Goal: Task Accomplishment & Management: Use online tool/utility

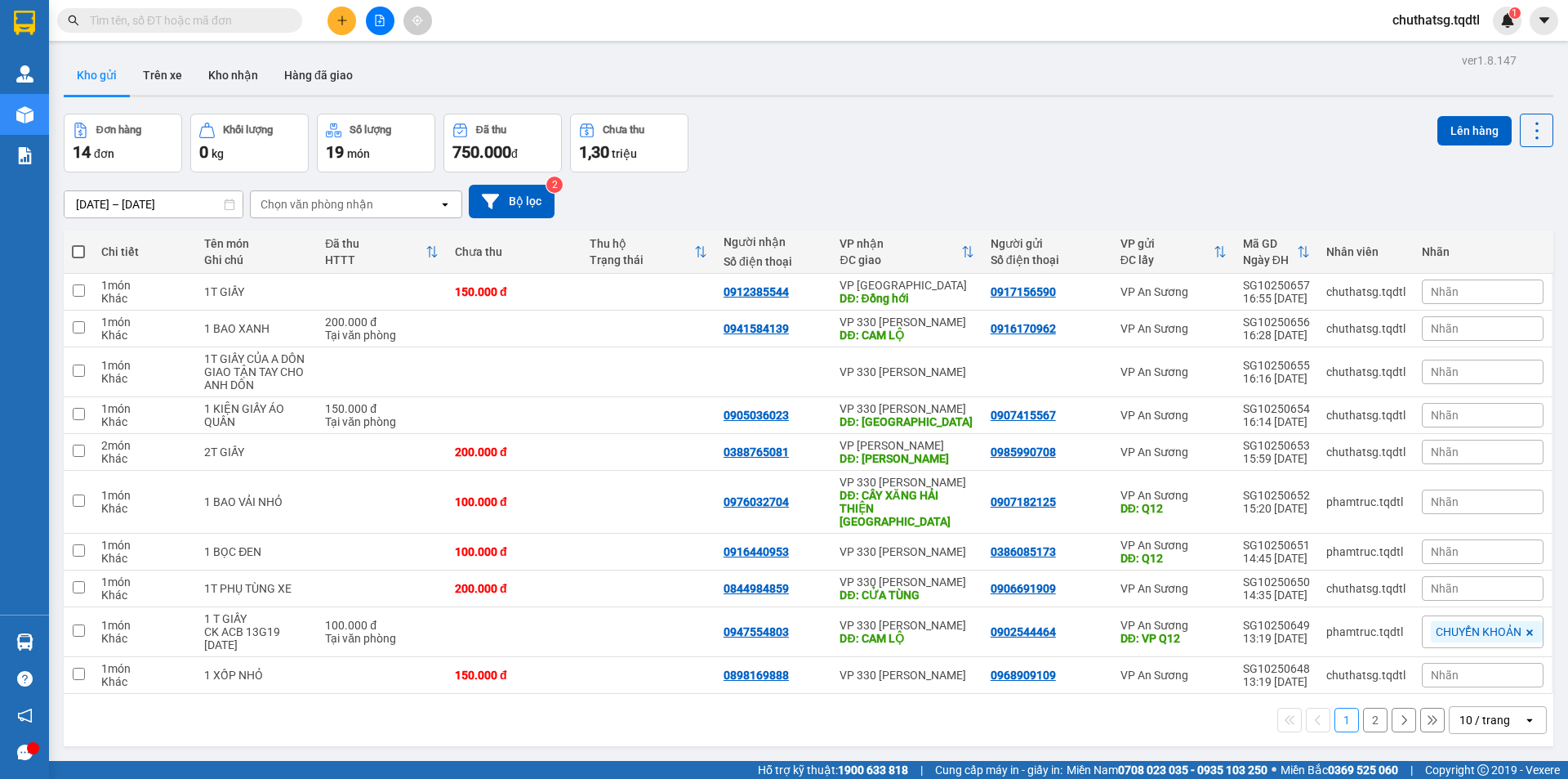
click at [1488, 712] on div "10 / trang" at bounding box center [1485, 720] width 50 height 17
click at [1475, 671] on span "100 / trang" at bounding box center [1479, 670] width 59 height 17
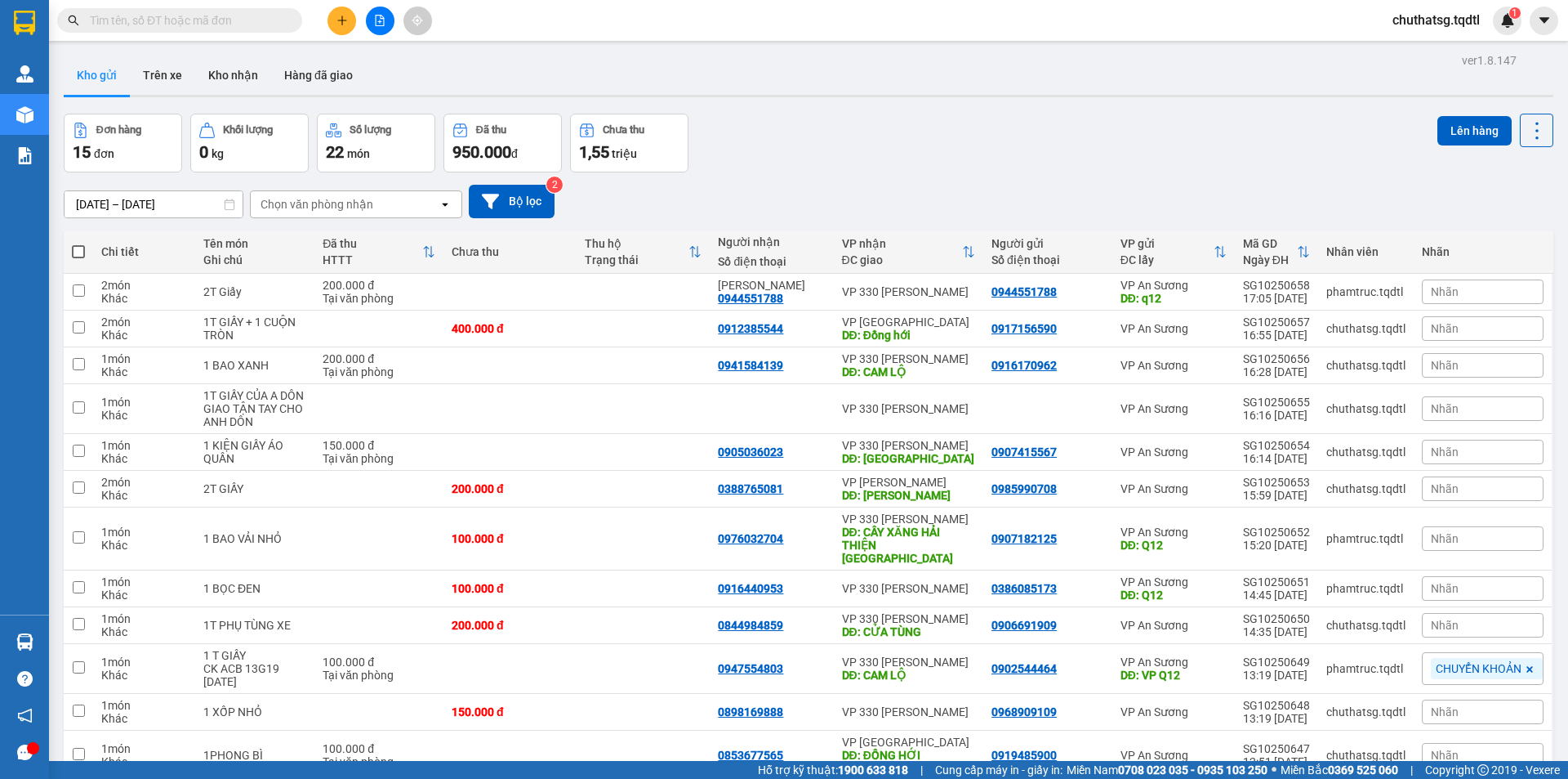
click at [332, 26] on button at bounding box center [342, 21] width 29 height 29
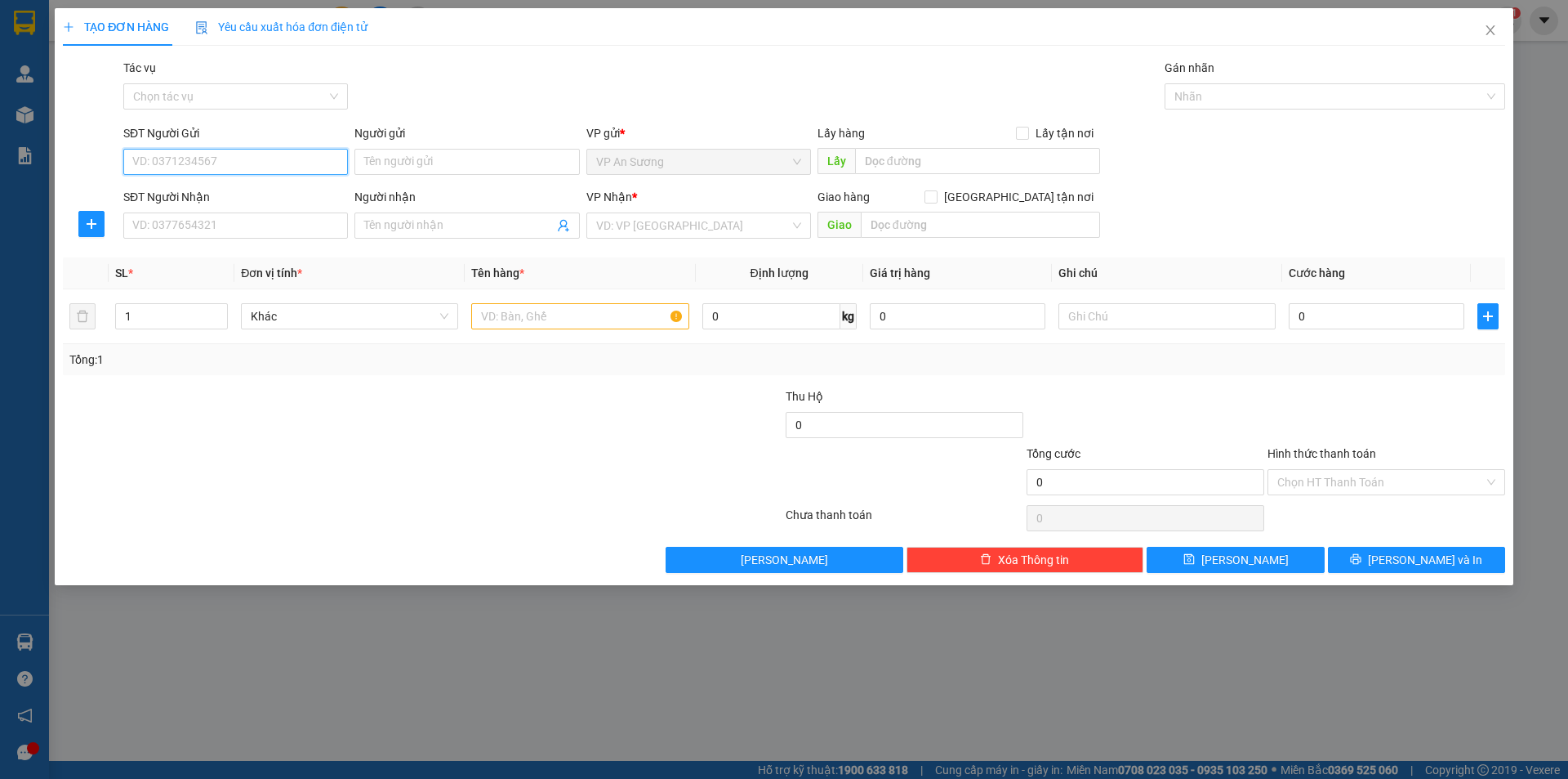
click at [223, 170] on input "SĐT Người Gửi" at bounding box center [236, 162] width 224 height 26
click at [1486, 31] on icon "close" at bounding box center [1491, 30] width 13 height 13
